Goal: Task Accomplishment & Management: Use online tool/utility

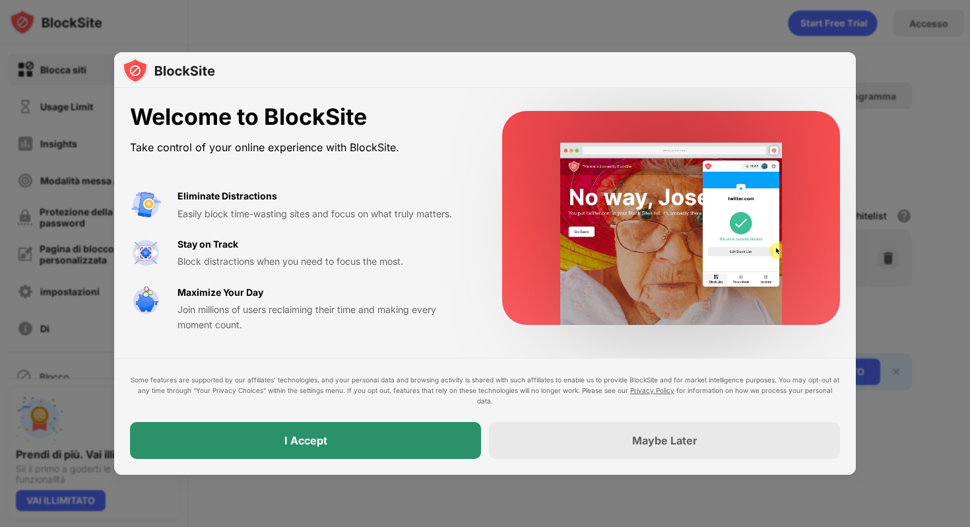
click at [405, 449] on div "I Accept" at bounding box center [305, 440] width 351 height 37
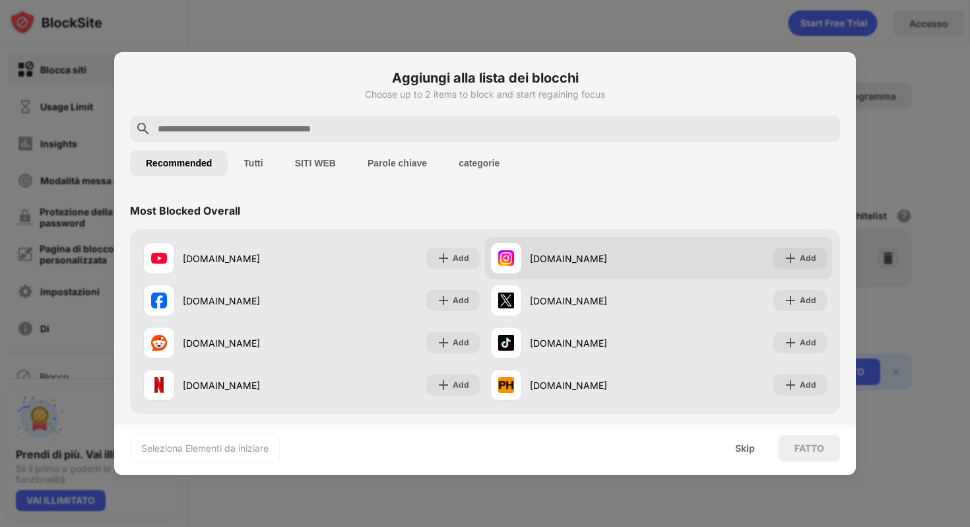
click at [602, 246] on div "instagram.com" at bounding box center [574, 258] width 168 height 32
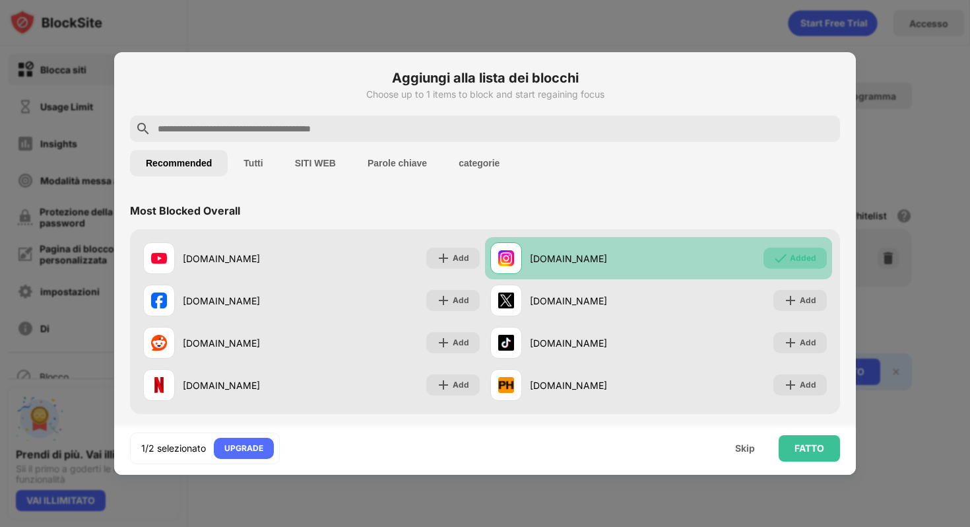
click at [805, 255] on div "Added" at bounding box center [803, 257] width 26 height 13
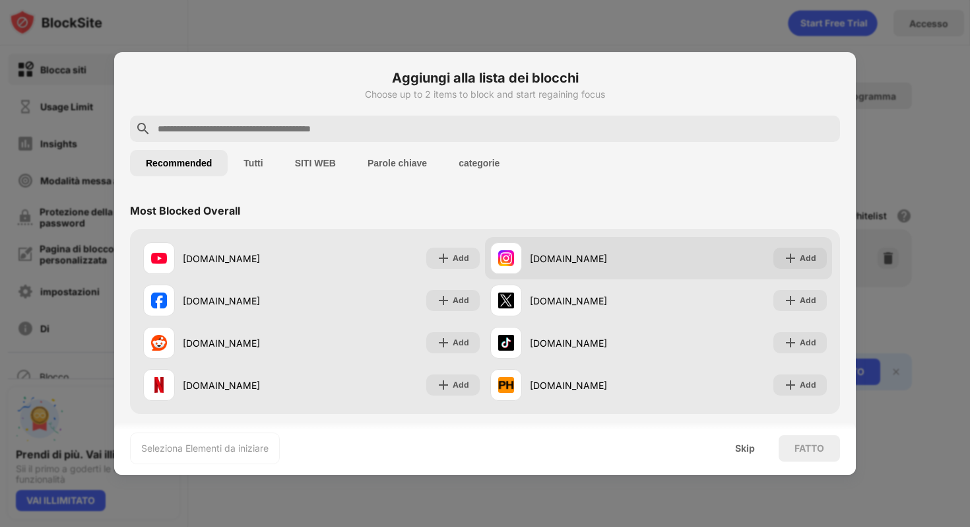
click at [805, 255] on div "Add" at bounding box center [808, 257] width 16 height 13
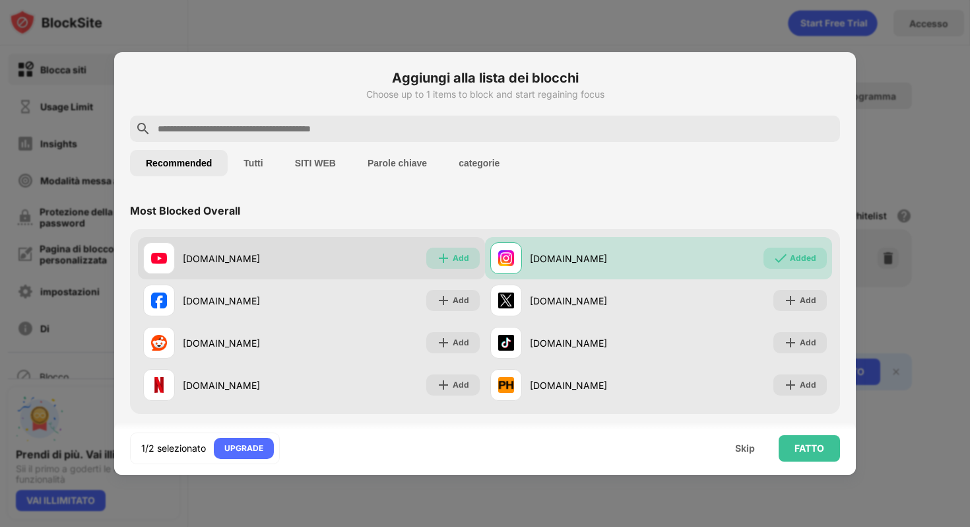
click at [457, 261] on div "Add" at bounding box center [461, 257] width 16 height 13
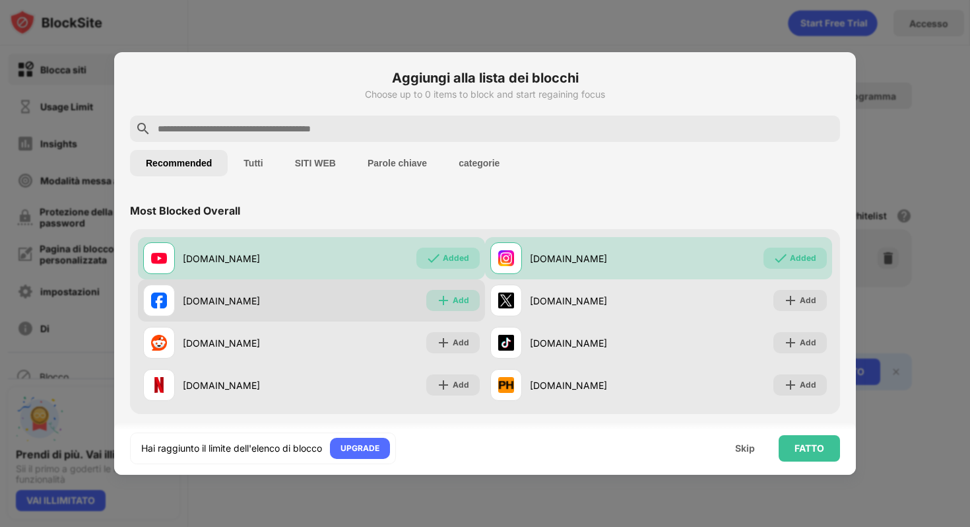
click at [459, 306] on div "Add" at bounding box center [461, 300] width 16 height 13
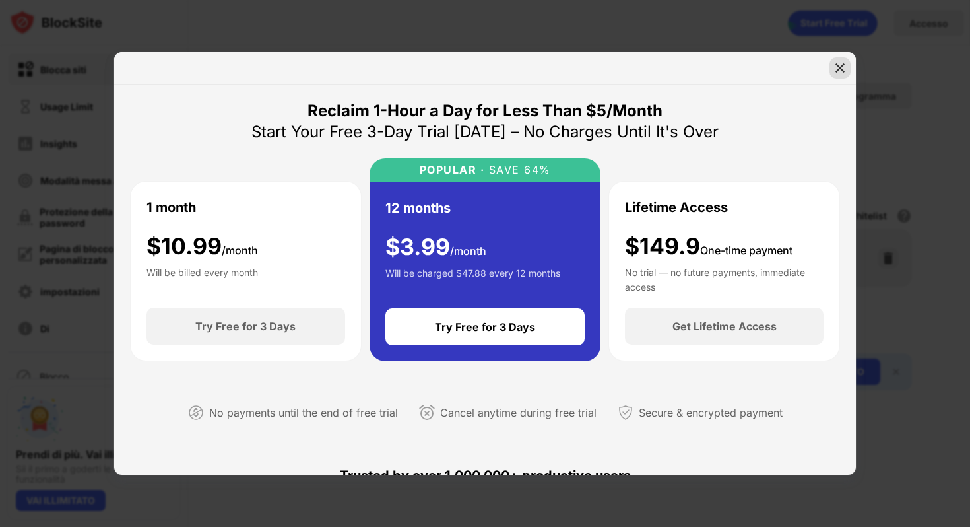
click at [841, 61] on img at bounding box center [839, 67] width 13 height 13
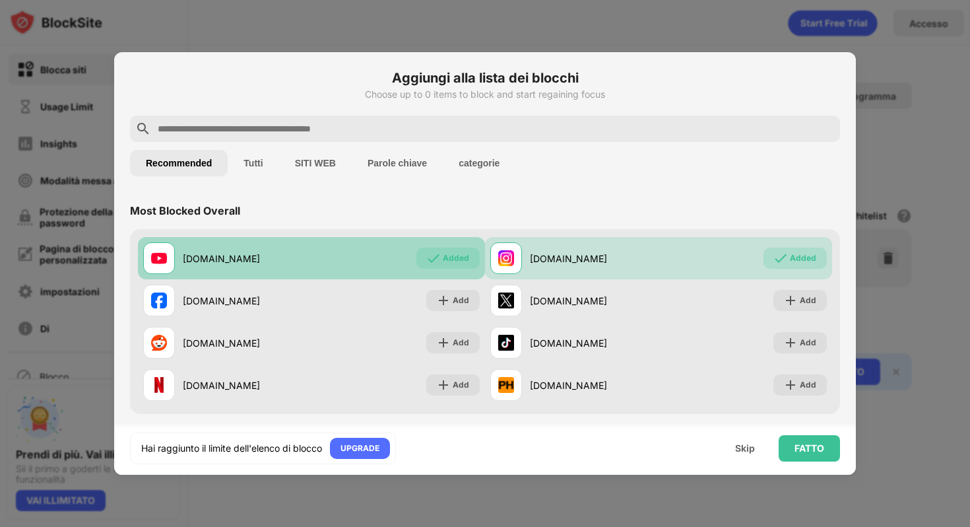
click at [443, 258] on div "Added" at bounding box center [447, 257] width 63 height 21
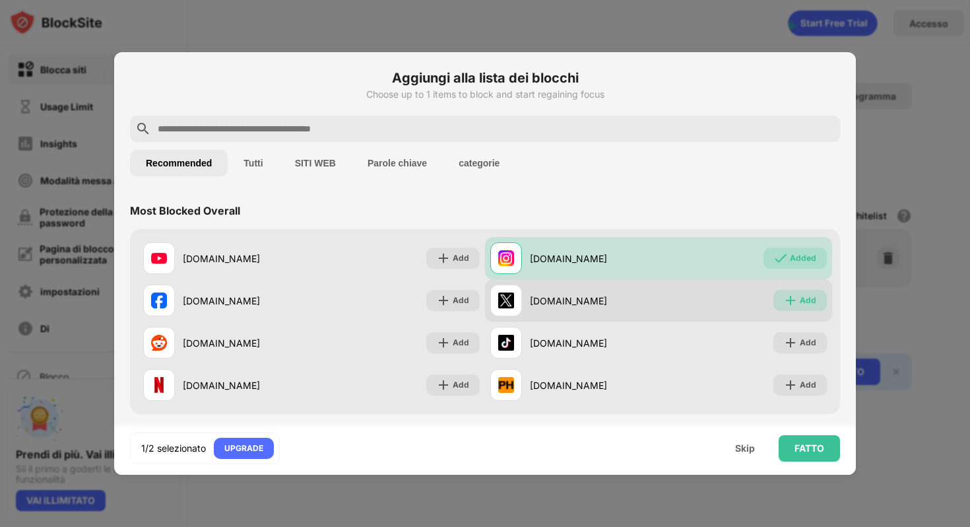
click at [815, 294] on div "Add" at bounding box center [808, 300] width 16 height 13
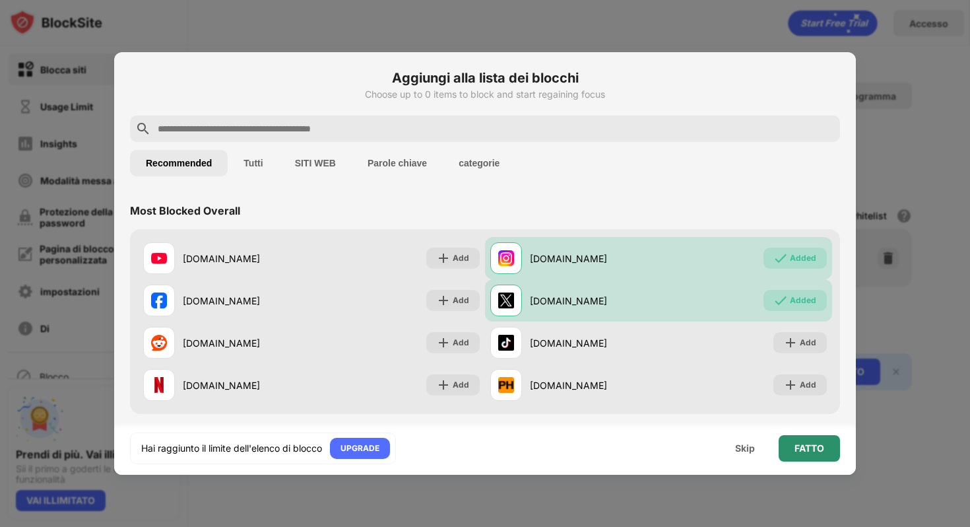
click at [823, 451] on div "FATTO" at bounding box center [809, 448] width 30 height 11
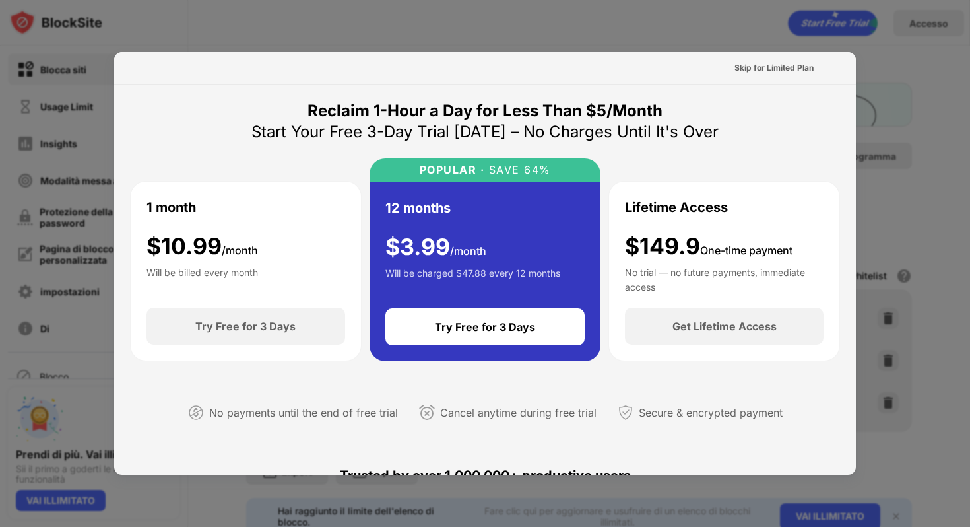
click at [614, 14] on div at bounding box center [485, 263] width 970 height 527
click at [443, 120] on div "Reclaim 1-Hour a Day for Less Than $5/Month" at bounding box center [484, 110] width 355 height 21
click at [750, 68] on div "Skip for Limited Plan" at bounding box center [773, 67] width 79 height 13
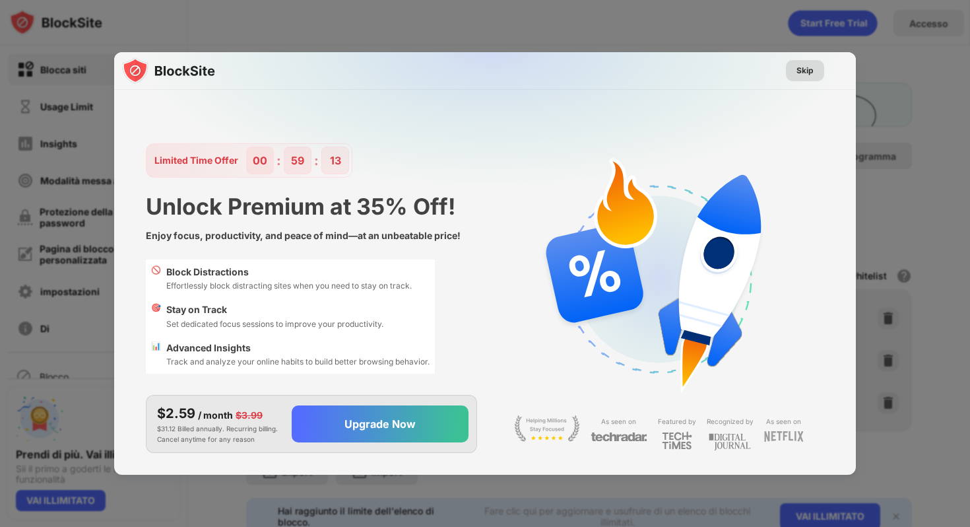
click at [798, 68] on div "Skip" at bounding box center [804, 70] width 17 height 13
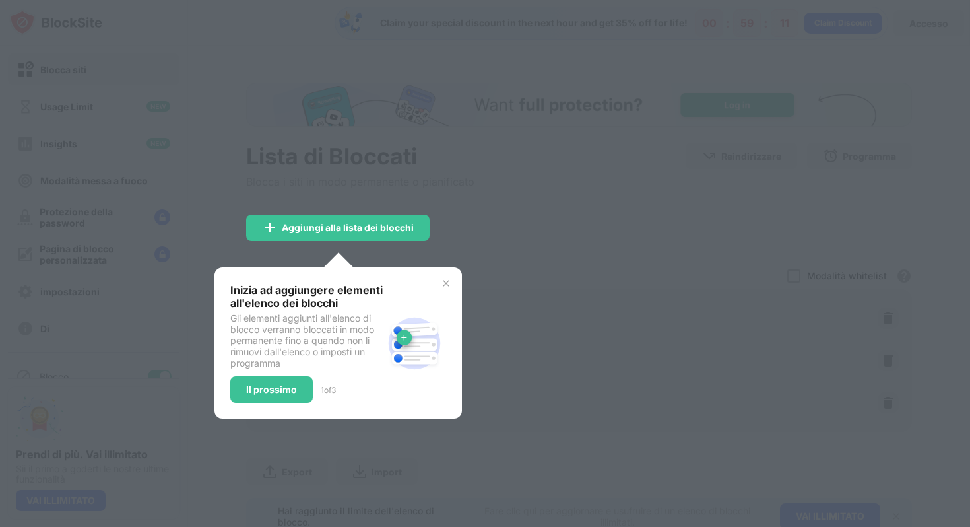
click at [547, 243] on div at bounding box center [485, 263] width 970 height 527
click at [443, 284] on img at bounding box center [446, 283] width 11 height 11
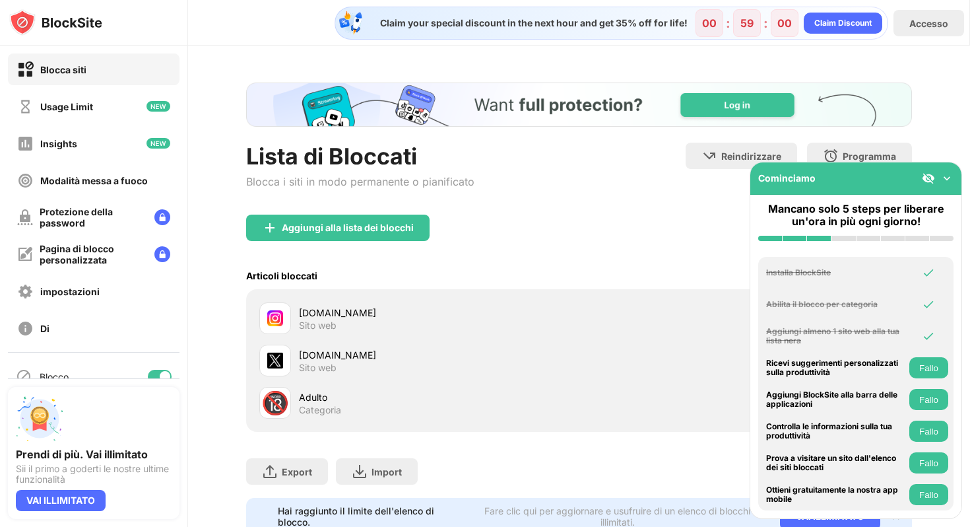
click at [946, 177] on img at bounding box center [946, 178] width 13 height 13
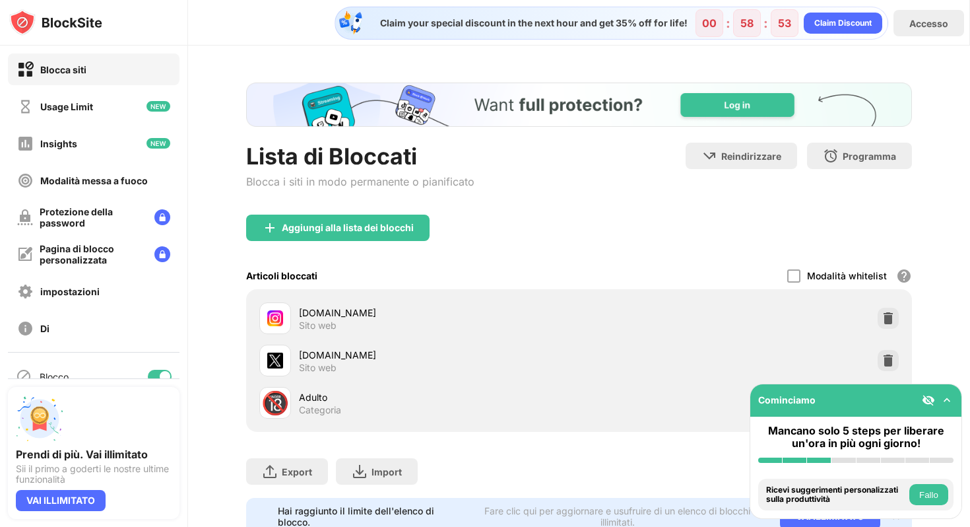
scroll to position [44, 0]
